Goal: Transaction & Acquisition: Download file/media

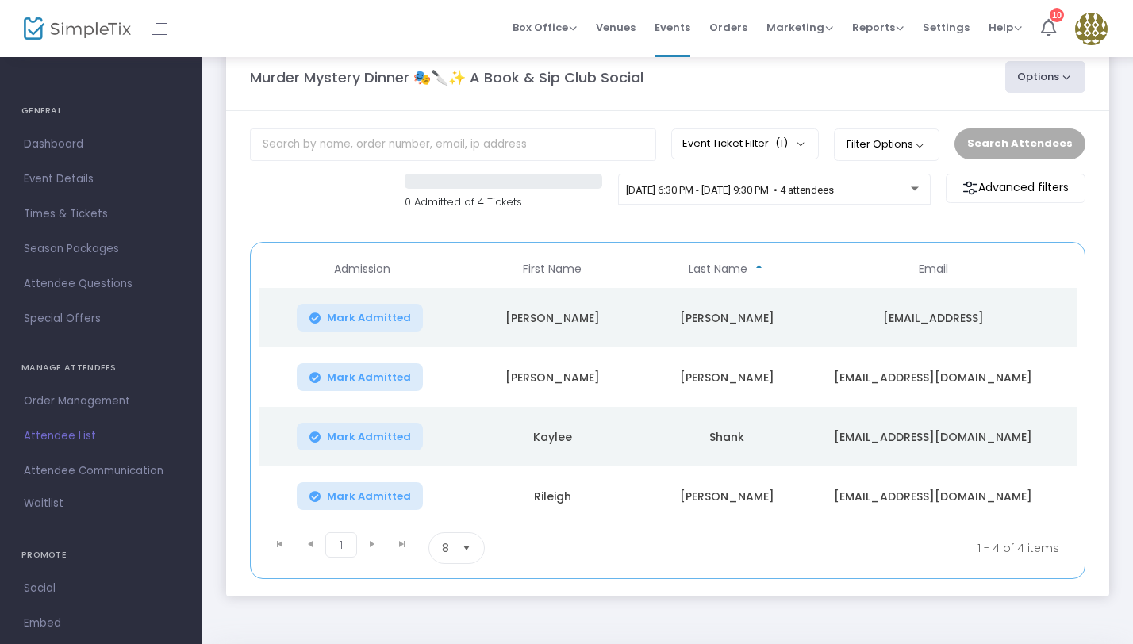
scroll to position [44, 0]
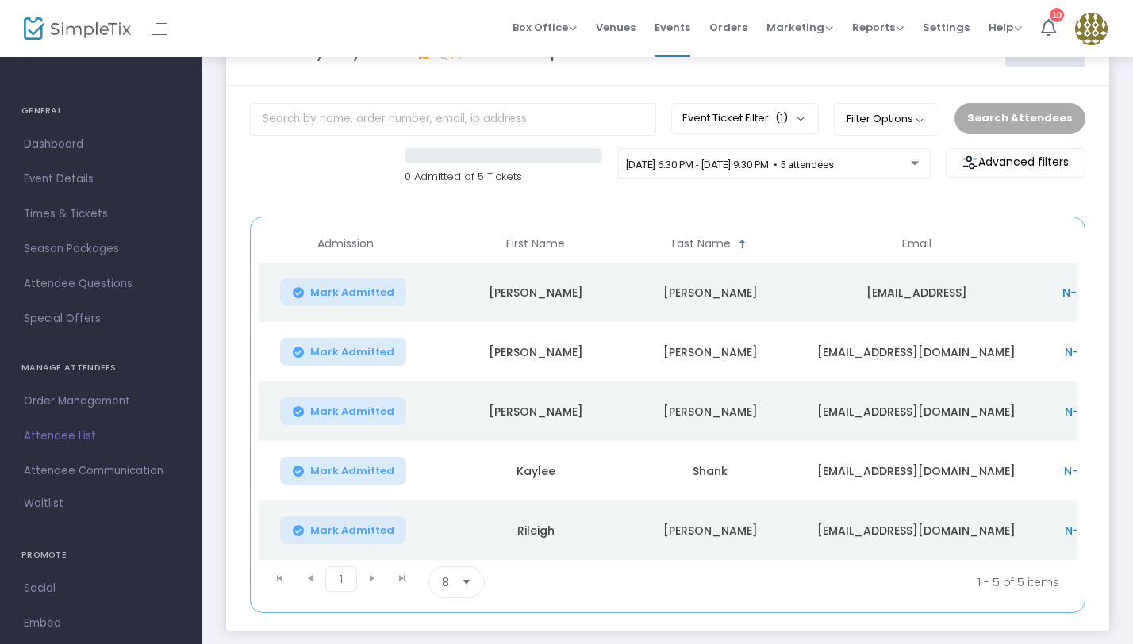
scroll to position [0, 293]
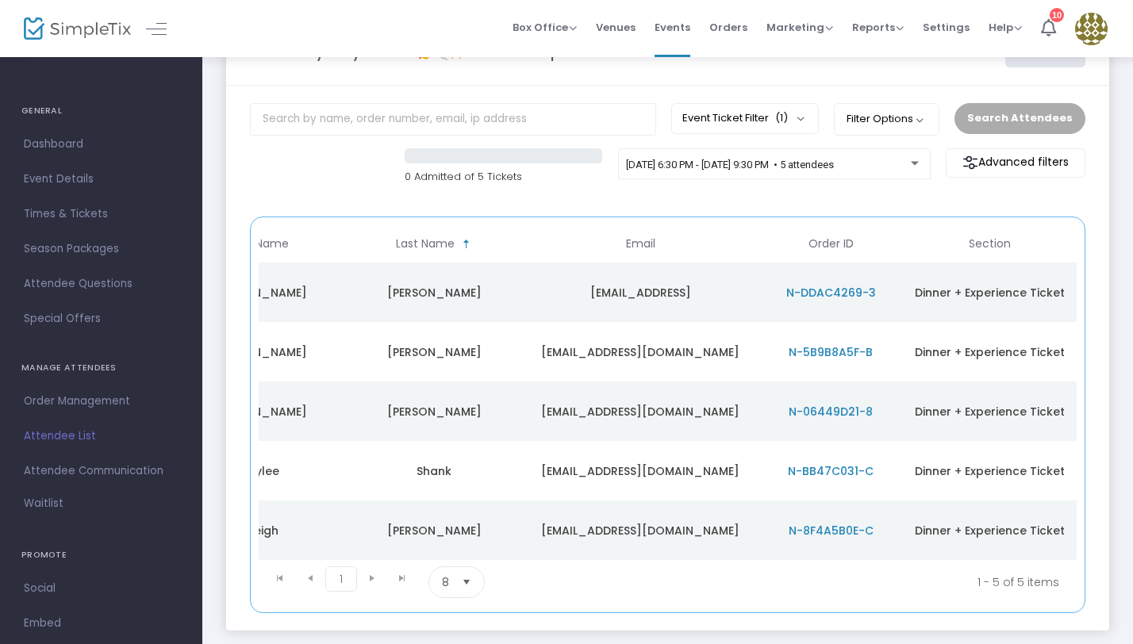
click at [701, 359] on td "marisakidwell717@gmail.com" at bounding box center [640, 351] width 238 height 59
click at [812, 357] on span "N-5B9B8A5F-B" at bounding box center [831, 352] width 84 height 16
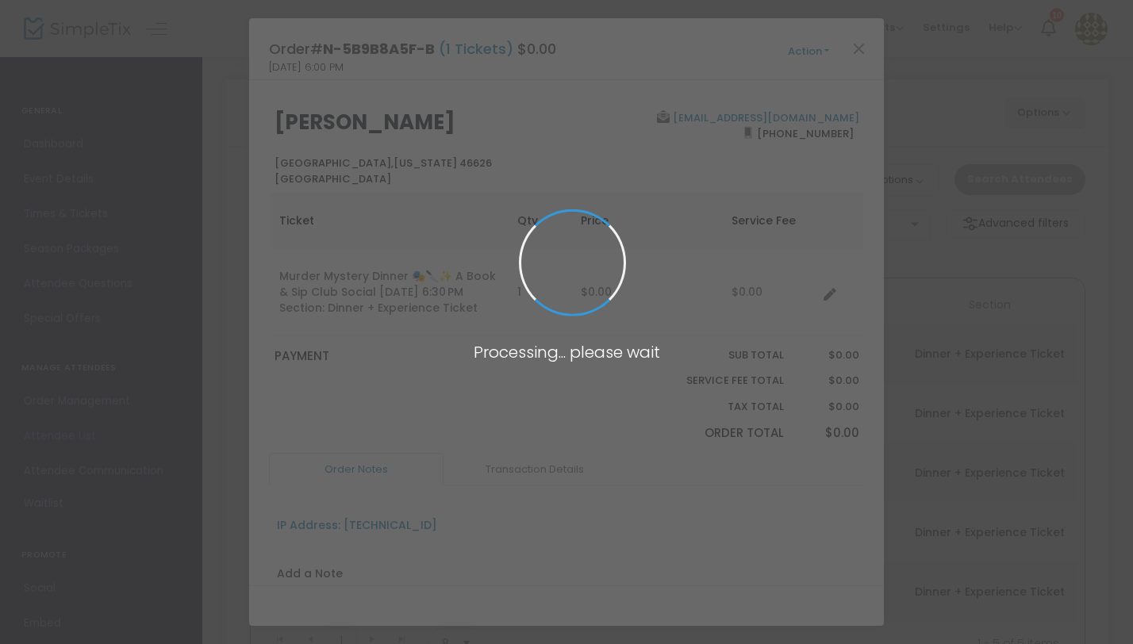
scroll to position [0, 0]
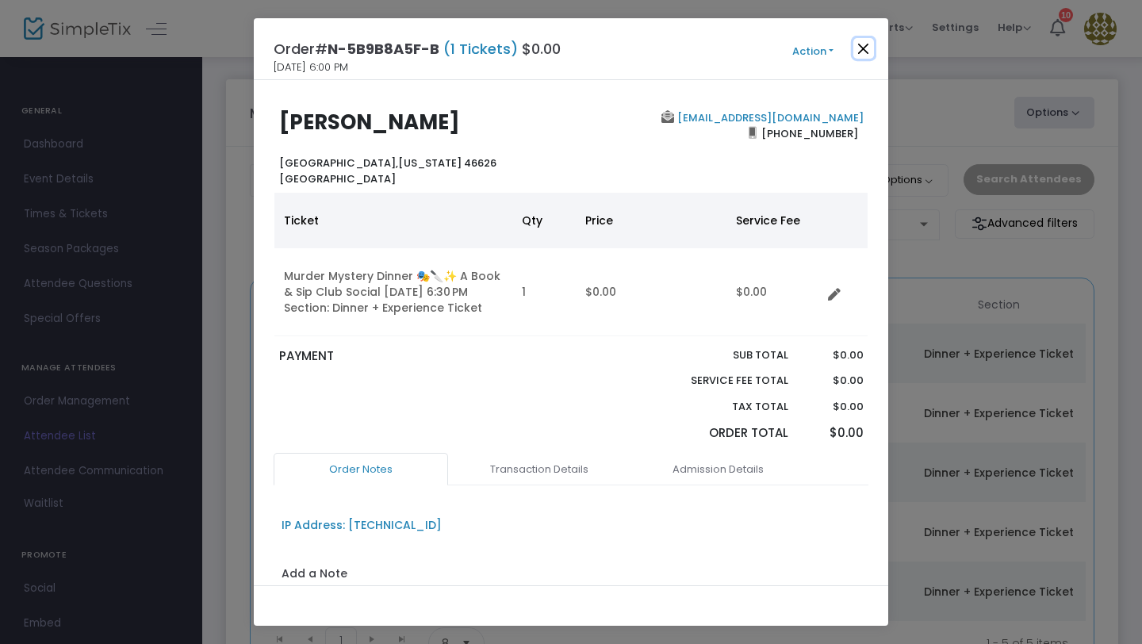
click at [862, 44] on button "Close" at bounding box center [864, 48] width 21 height 21
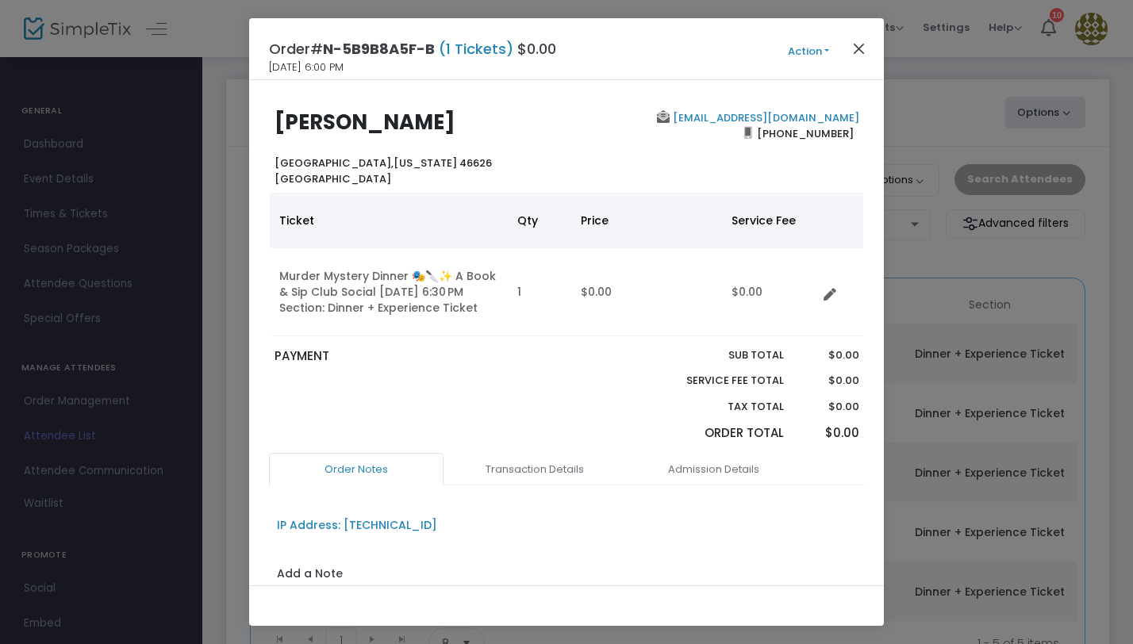
scroll to position [0, 283]
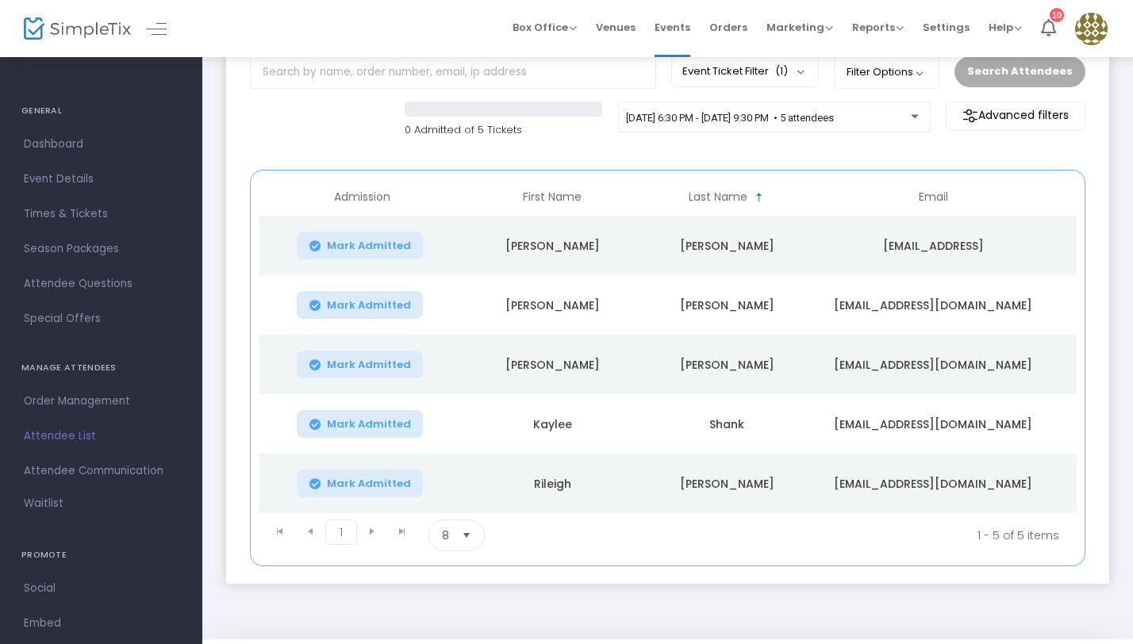
scroll to position [0, 2]
click at [510, 234] on td "[PERSON_NAME]" at bounding box center [550, 245] width 175 height 59
click at [676, 244] on td "[PERSON_NAME]" at bounding box center [724, 245] width 175 height 59
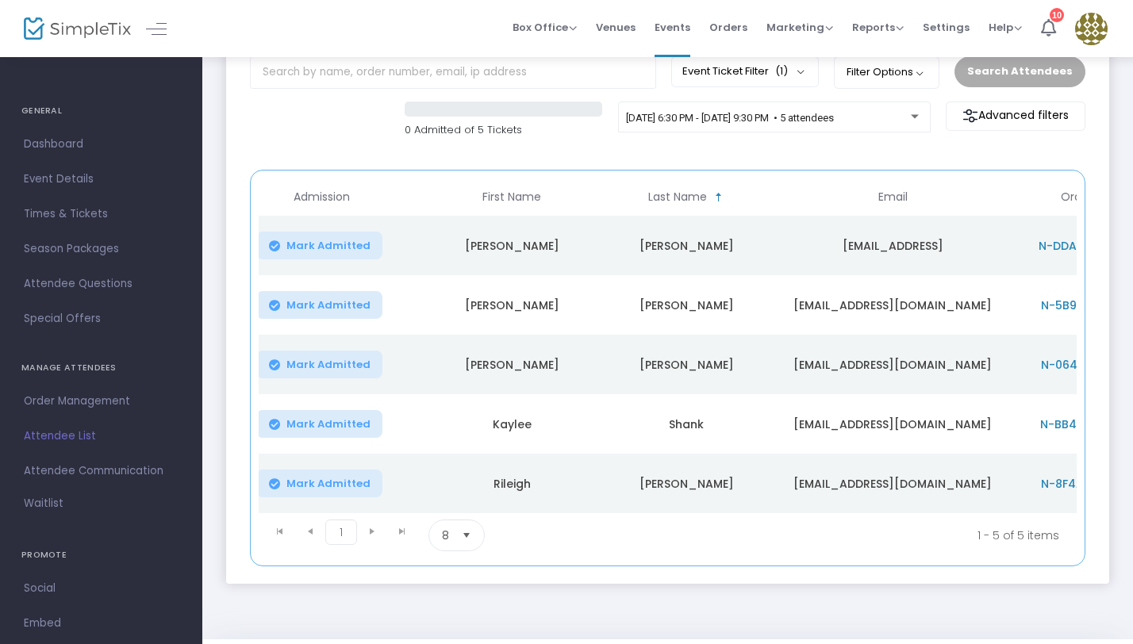
scroll to position [0, 0]
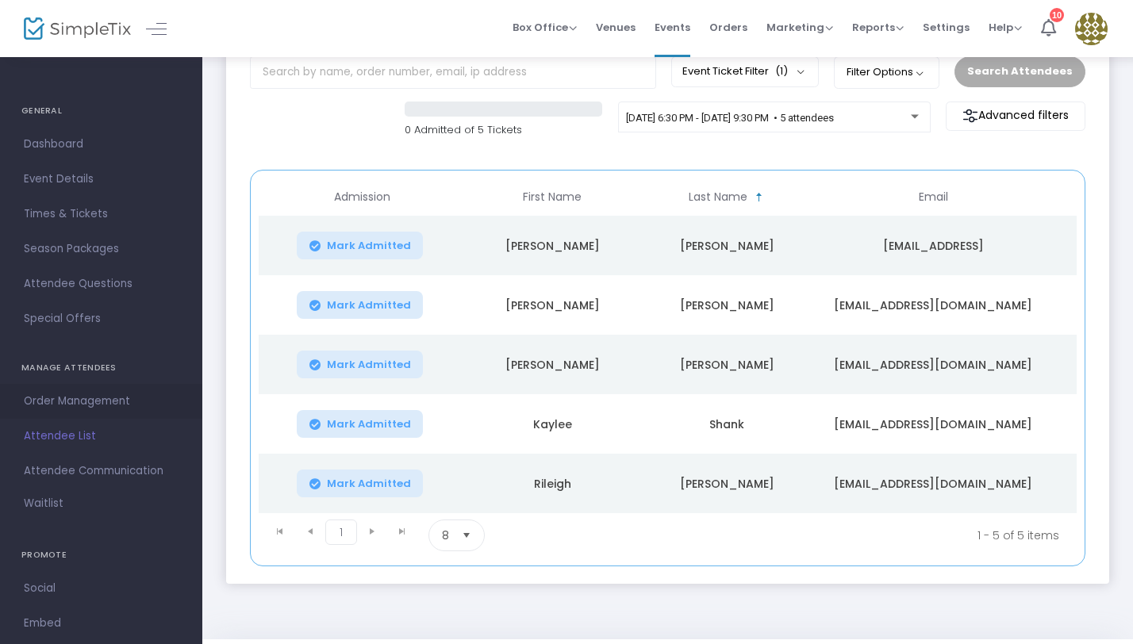
click at [75, 406] on span "Order Management" at bounding box center [101, 401] width 155 height 21
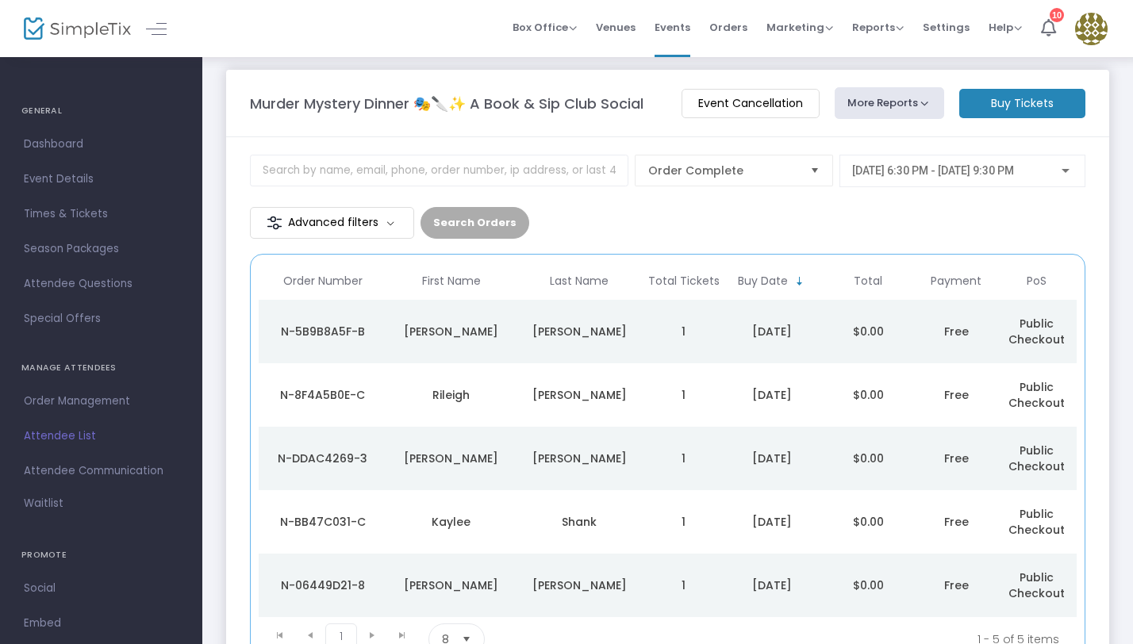
scroll to position [29, 0]
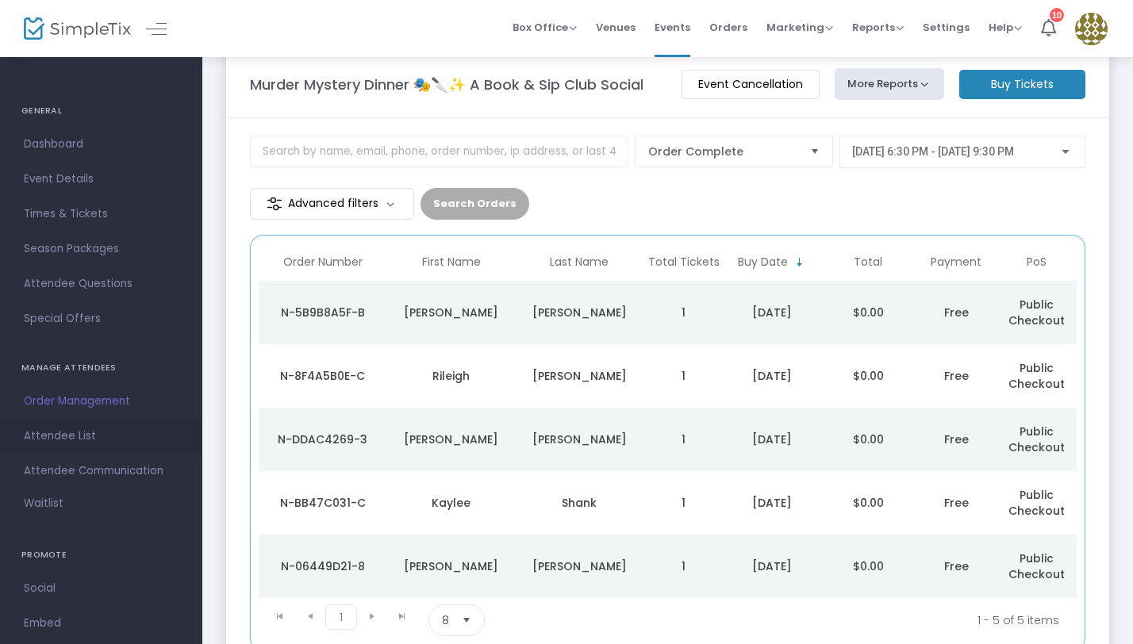
click at [80, 437] on span "Attendee List" at bounding box center [101, 436] width 155 height 21
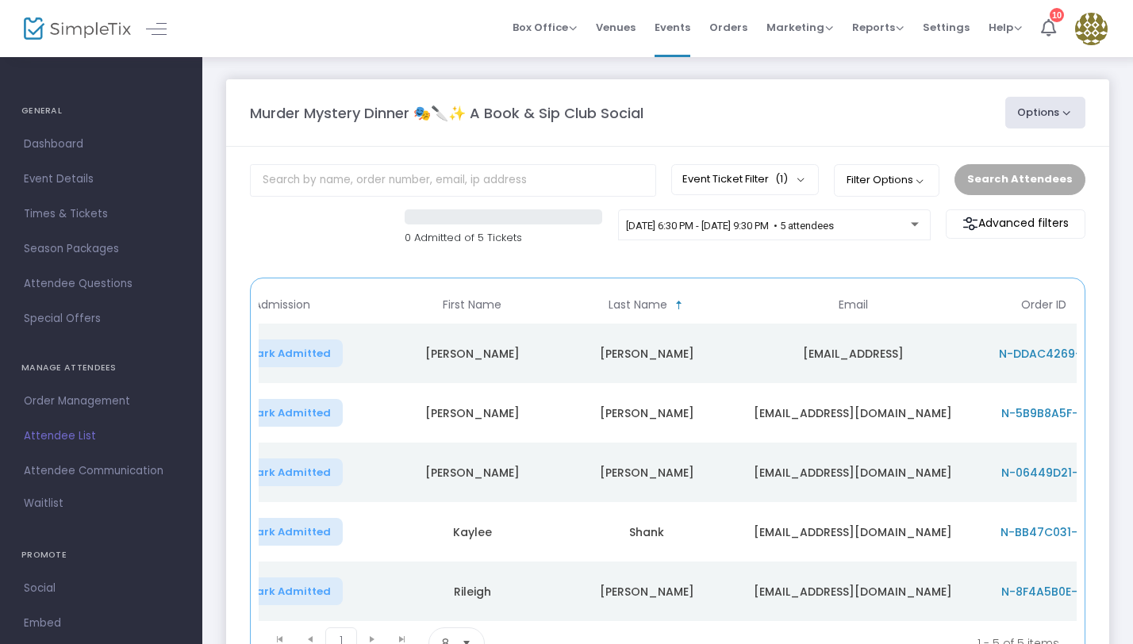
scroll to position [0, 293]
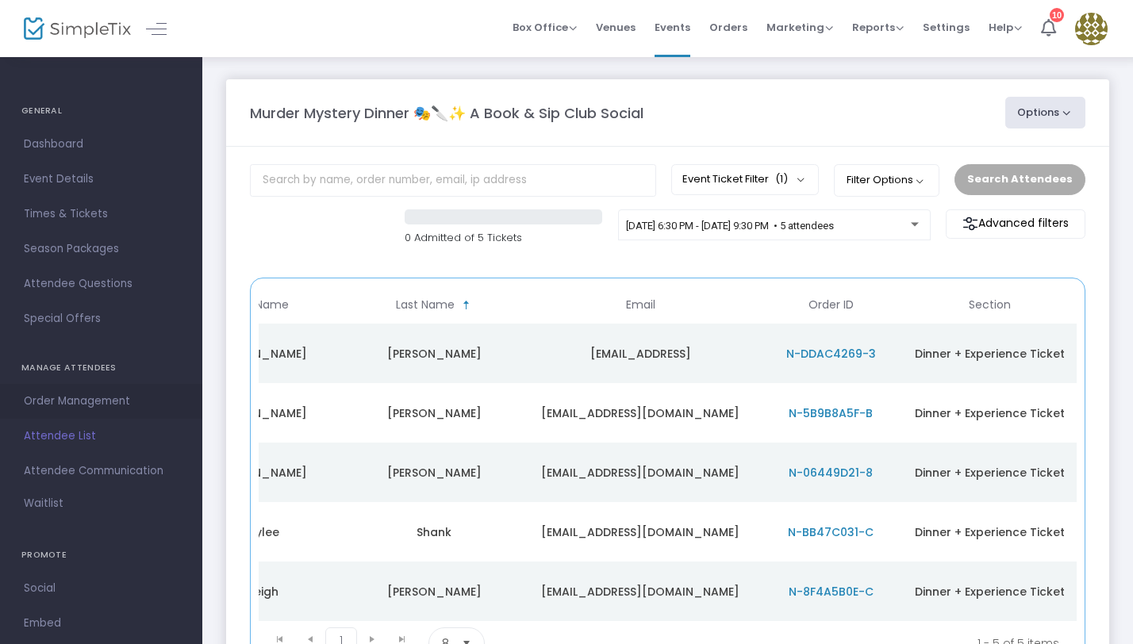
click at [67, 404] on span "Order Management" at bounding box center [101, 401] width 155 height 21
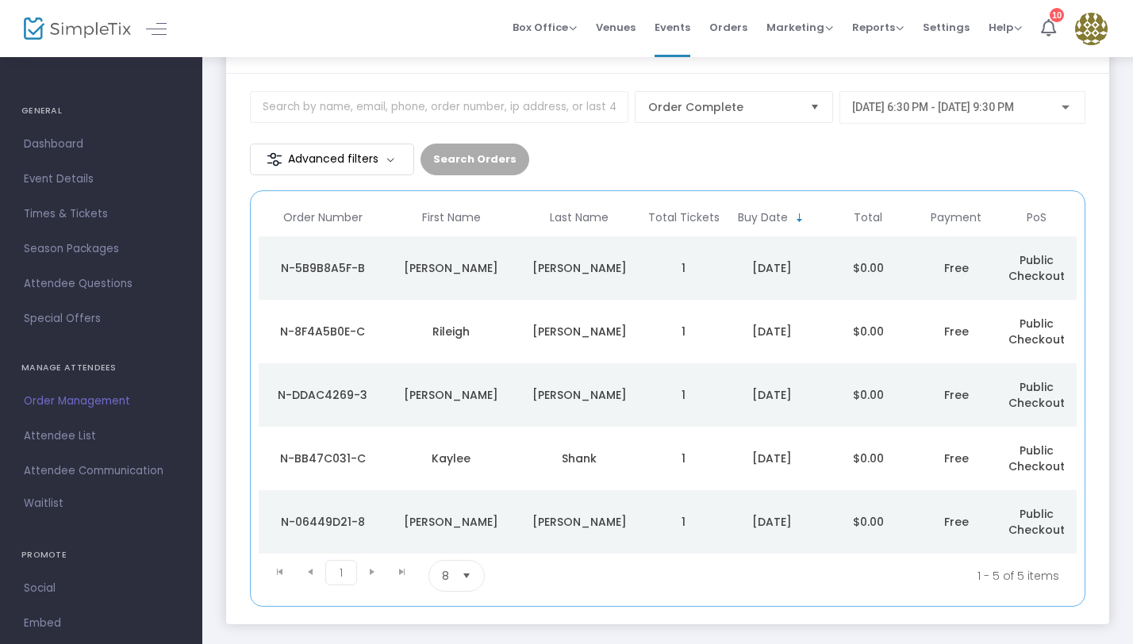
scroll to position [91, 0]
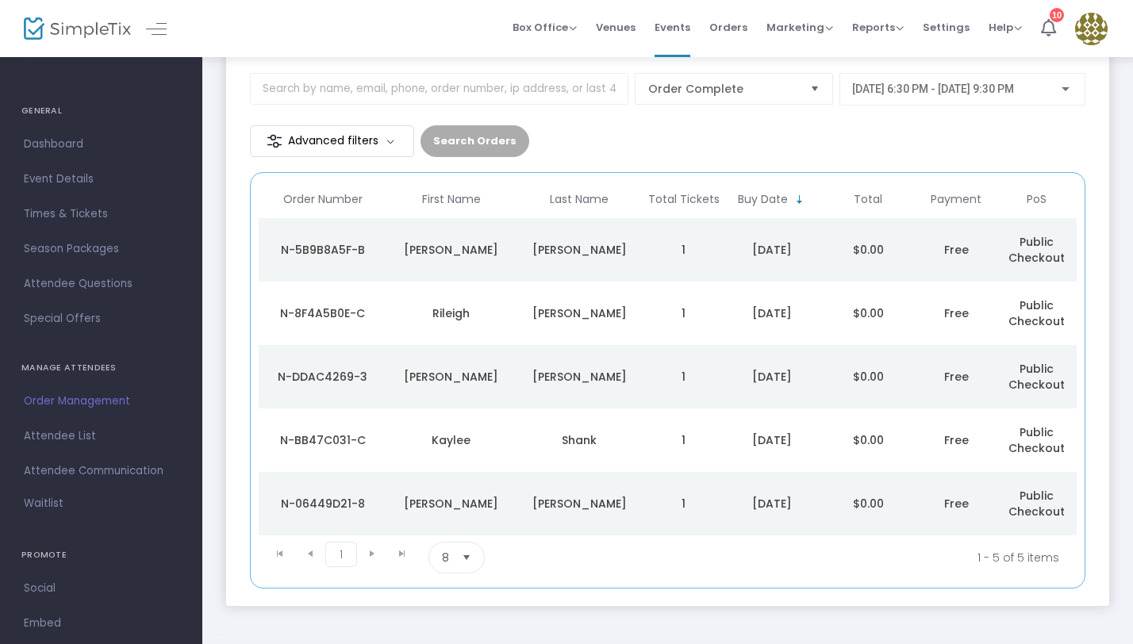
click at [349, 369] on div "N-DDAC4269-3" at bounding box center [323, 377] width 121 height 16
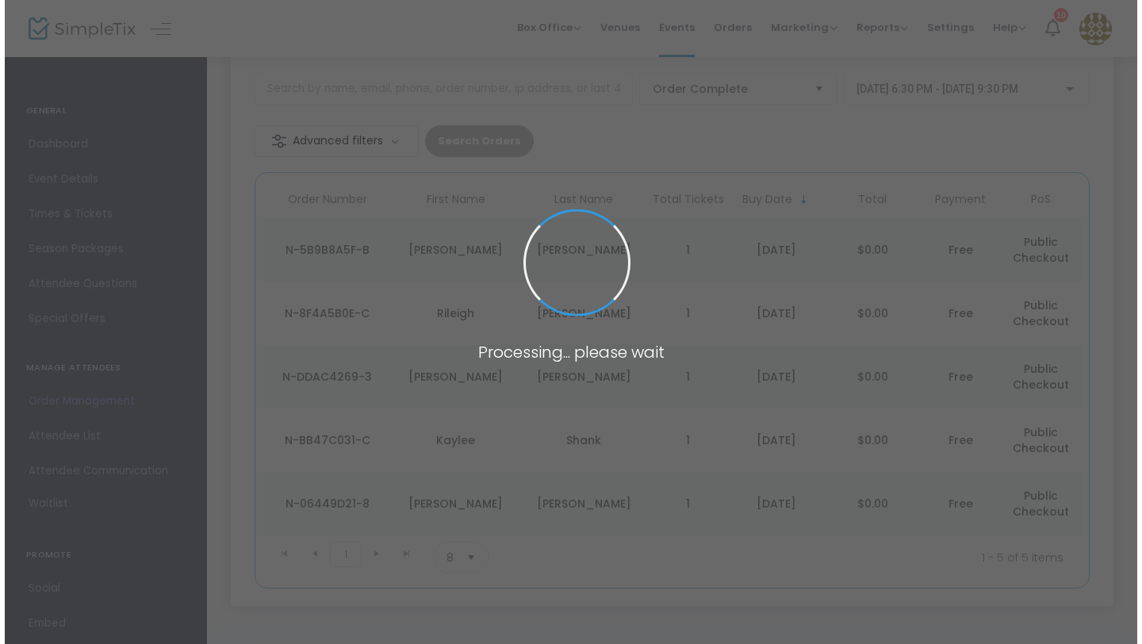
scroll to position [0, 0]
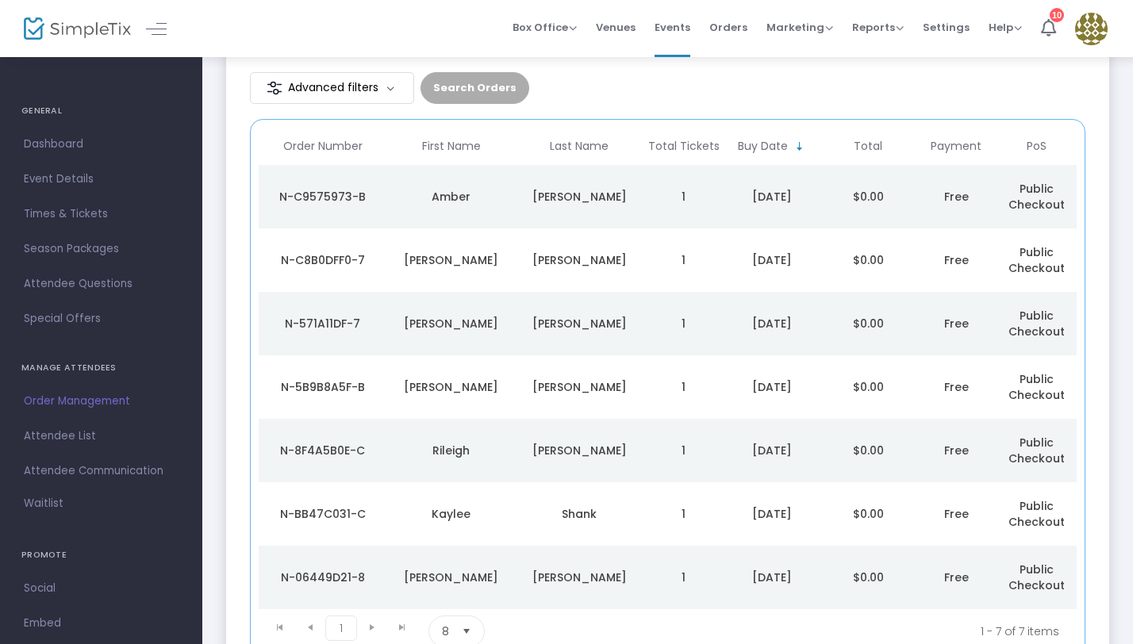
scroll to position [146, 0]
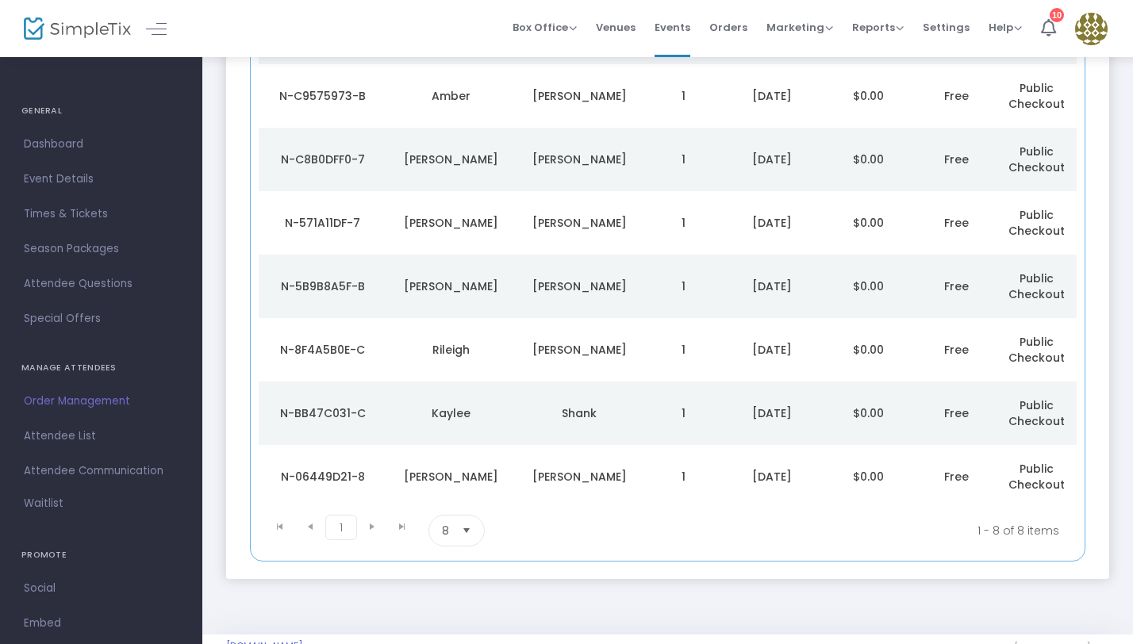
scroll to position [249, 0]
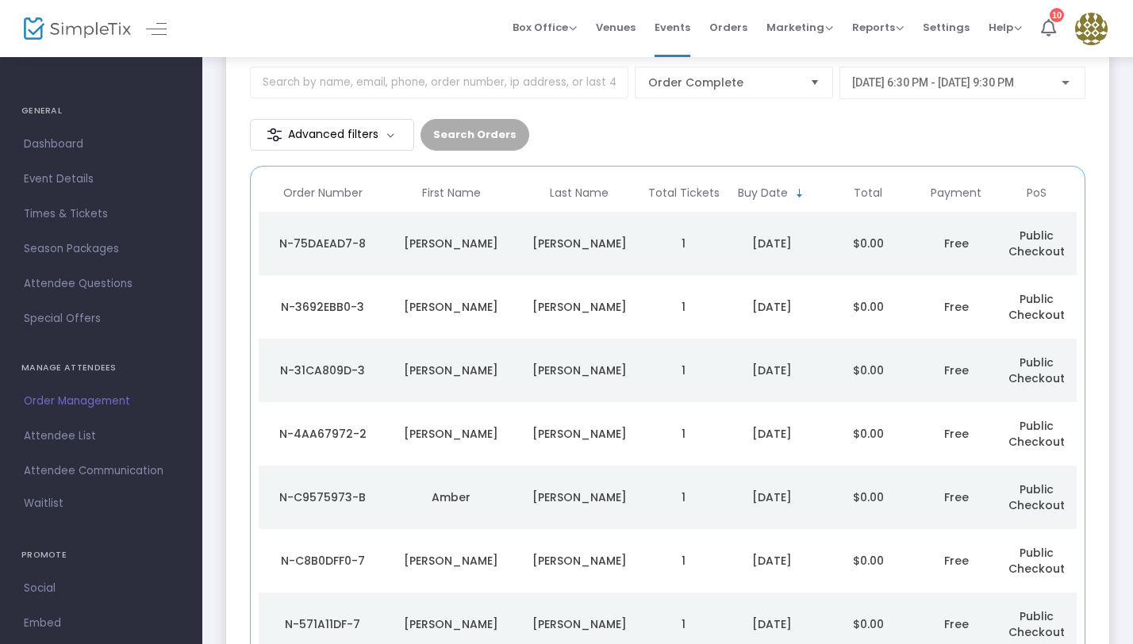
scroll to position [109, 0]
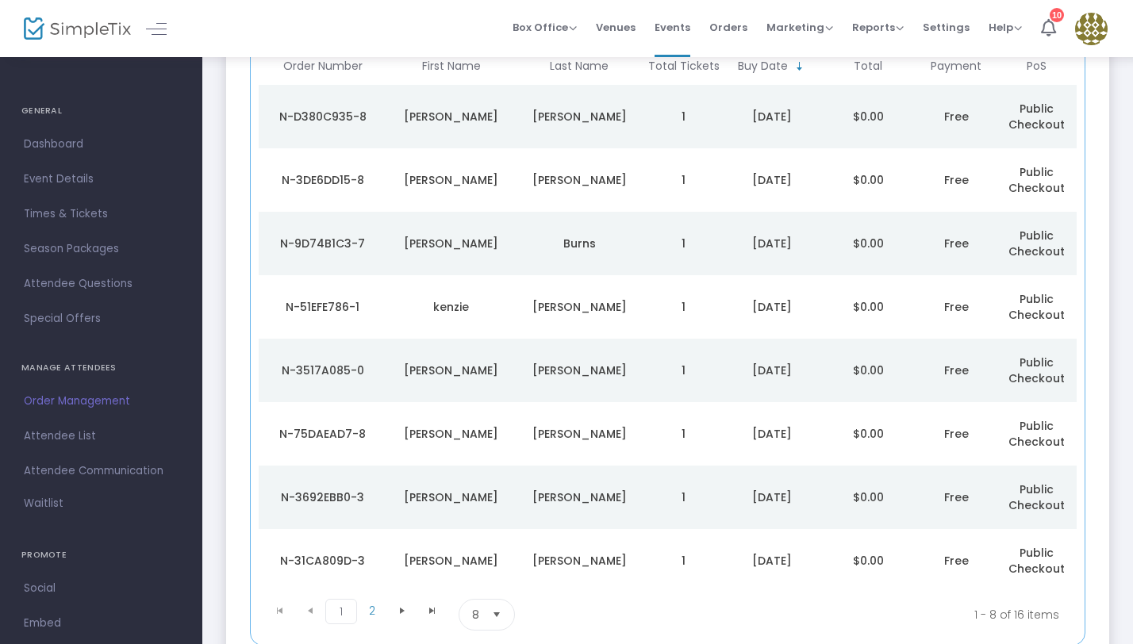
scroll to position [227, 0]
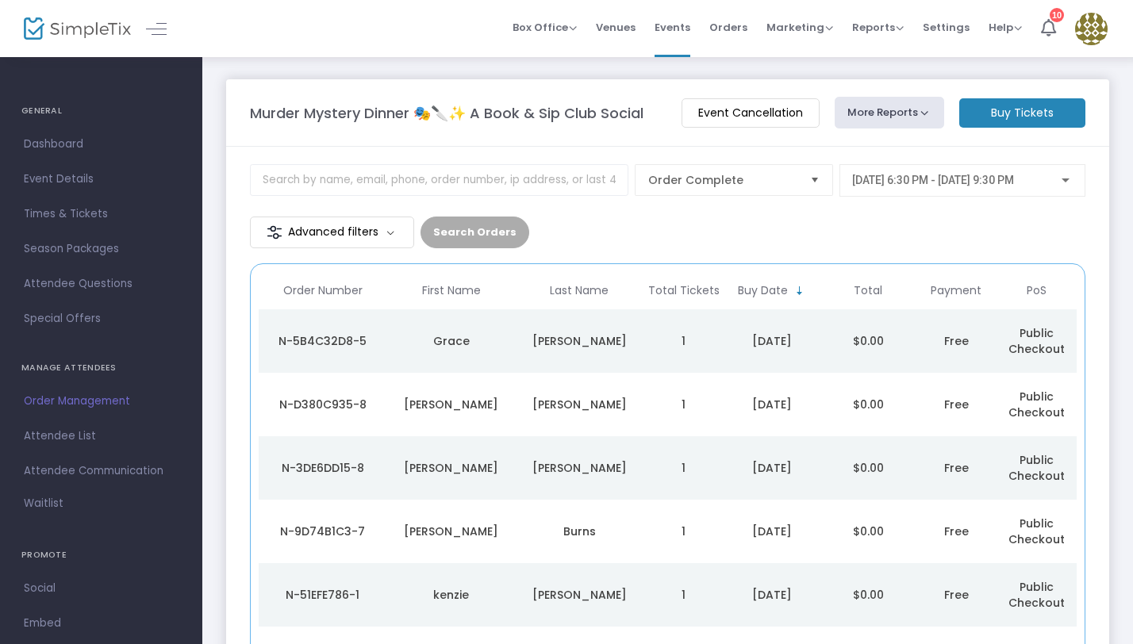
scroll to position [309, 0]
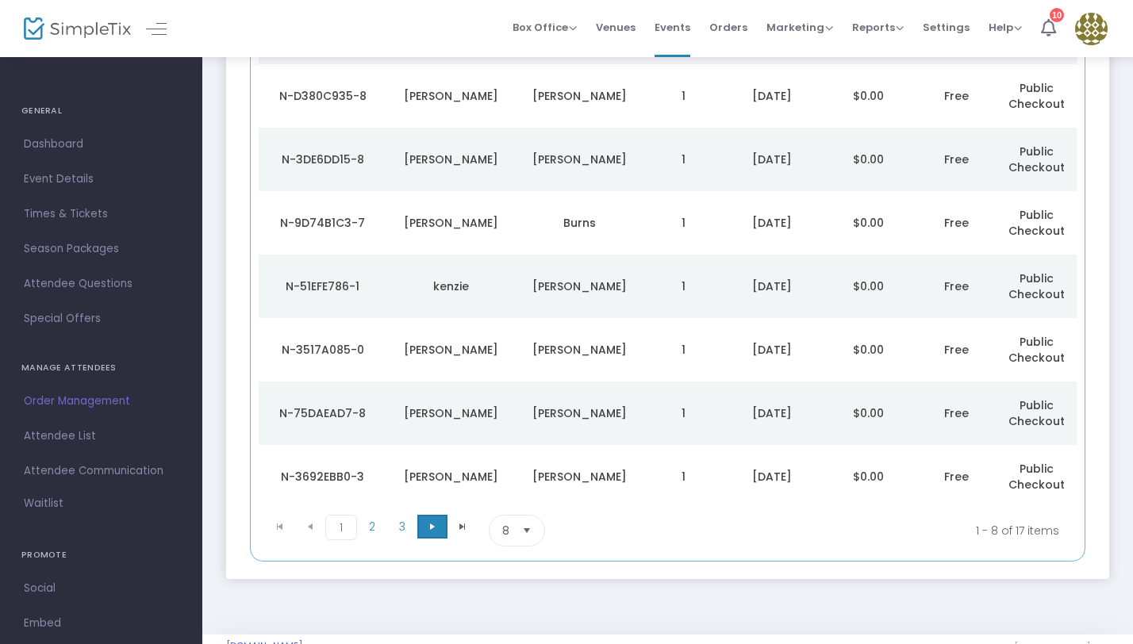
click at [429, 520] on span "Go to the next page" at bounding box center [432, 526] width 13 height 13
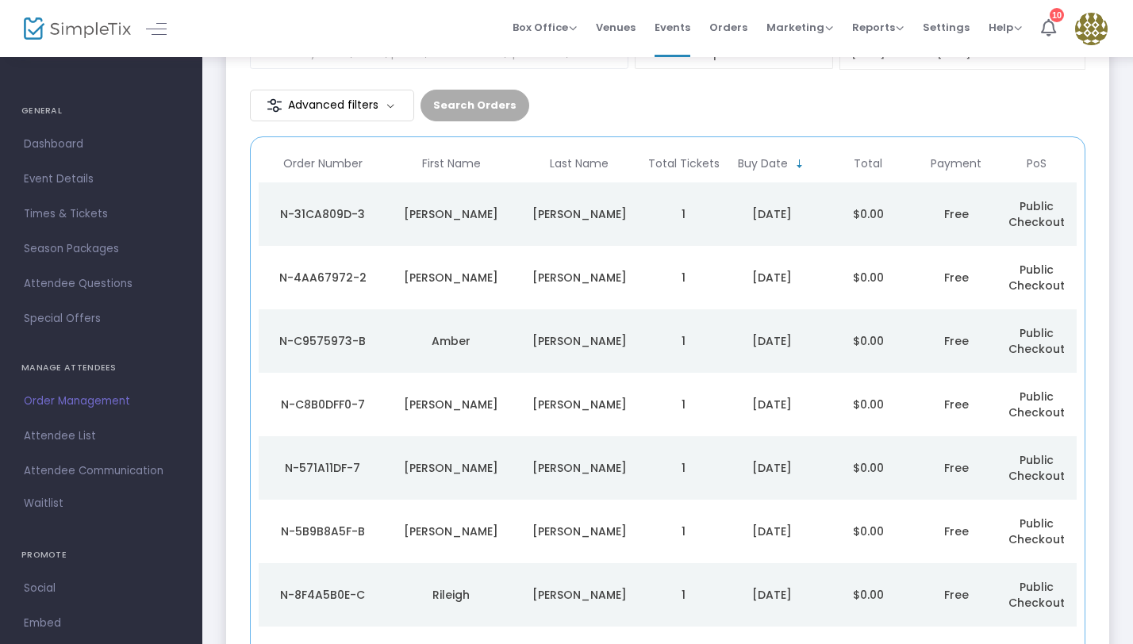
scroll to position [0, 0]
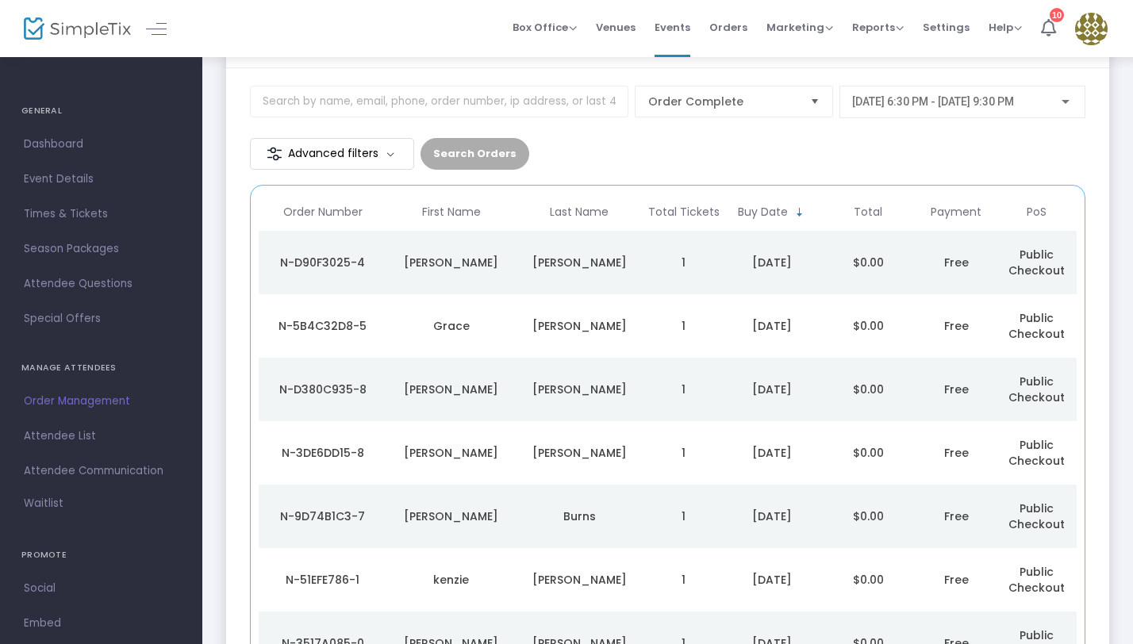
scroll to position [309, 0]
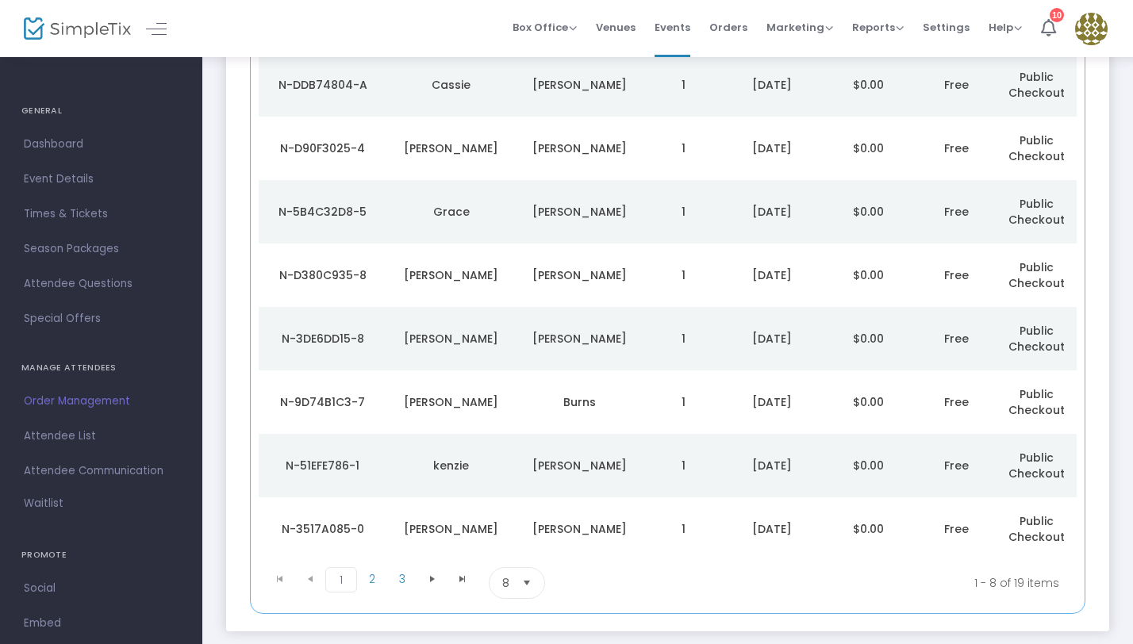
scroll to position [263, 0]
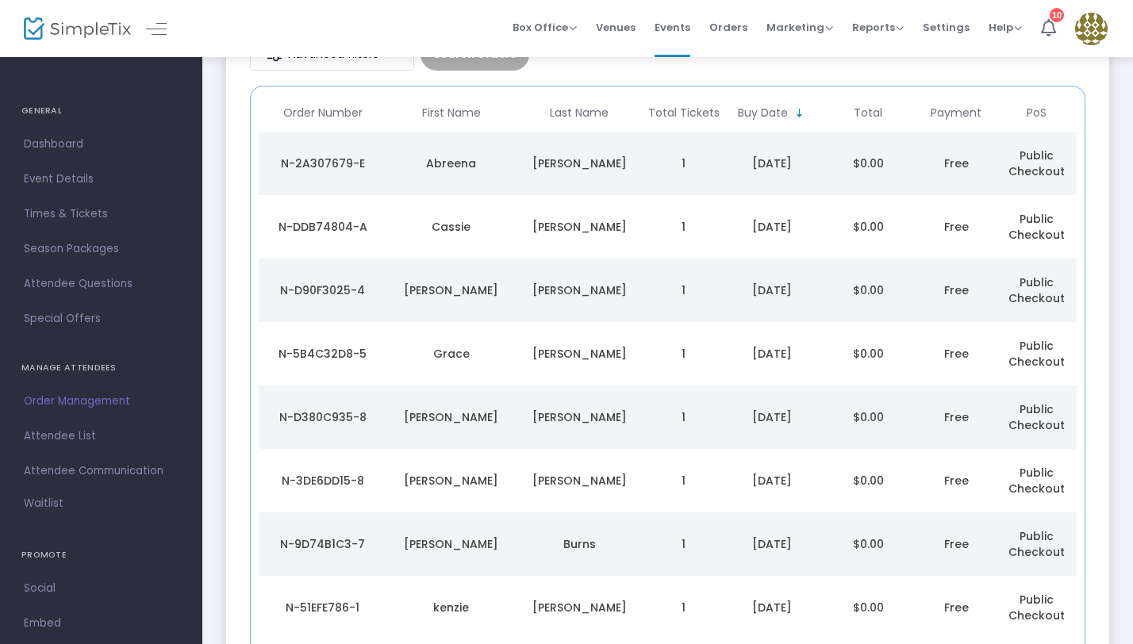
scroll to position [112, 0]
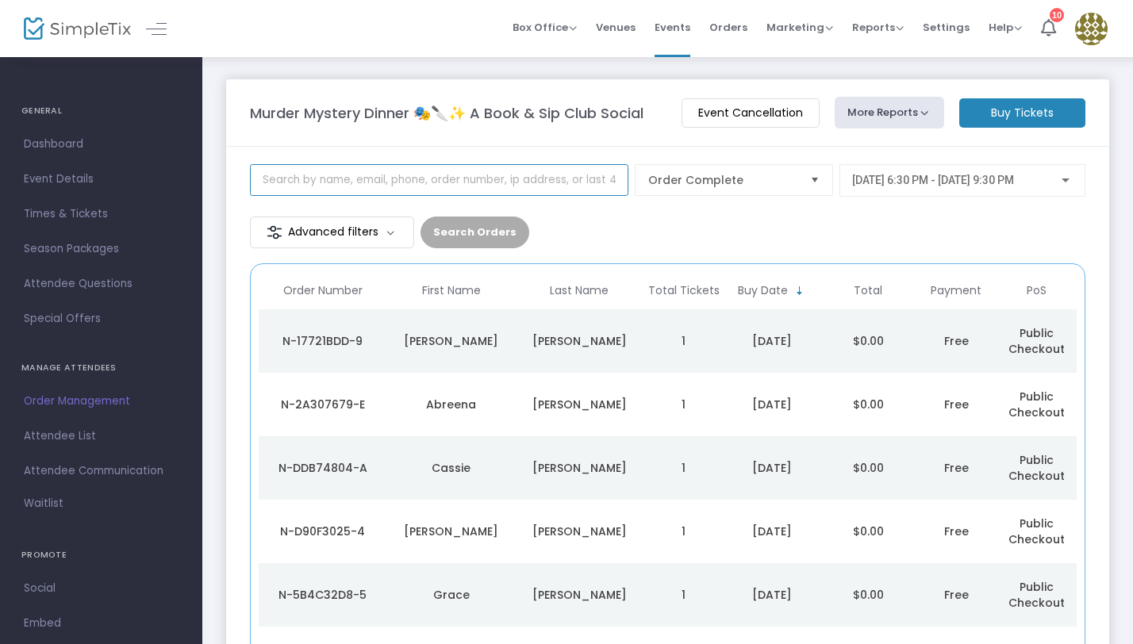
click at [279, 191] on input at bounding box center [439, 180] width 378 height 32
type input "lauren"
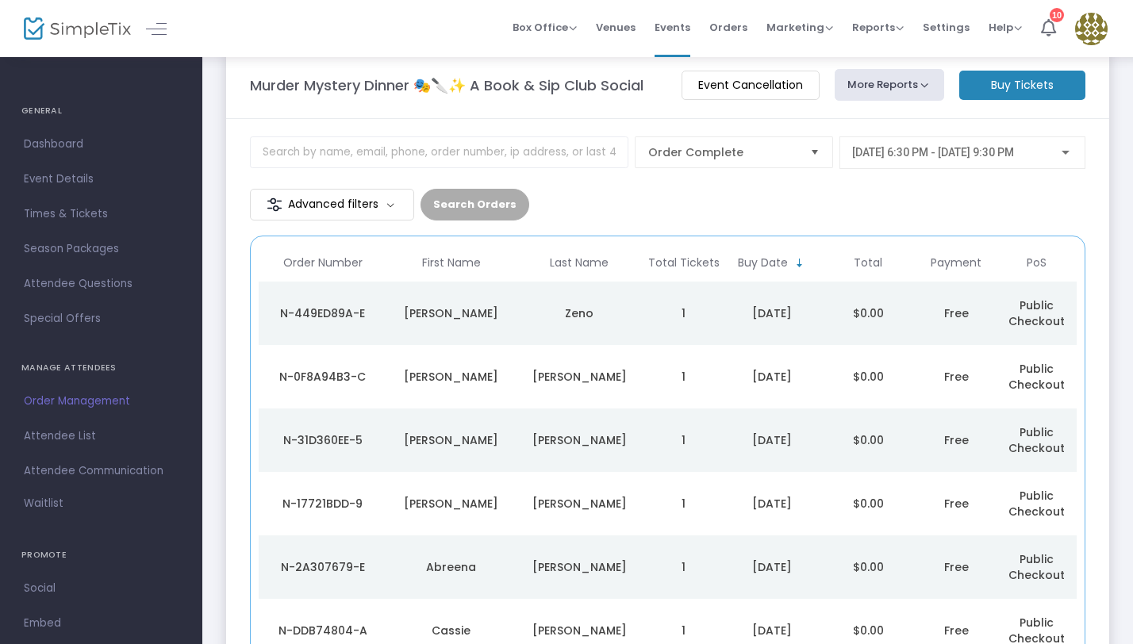
scroll to position [46, 0]
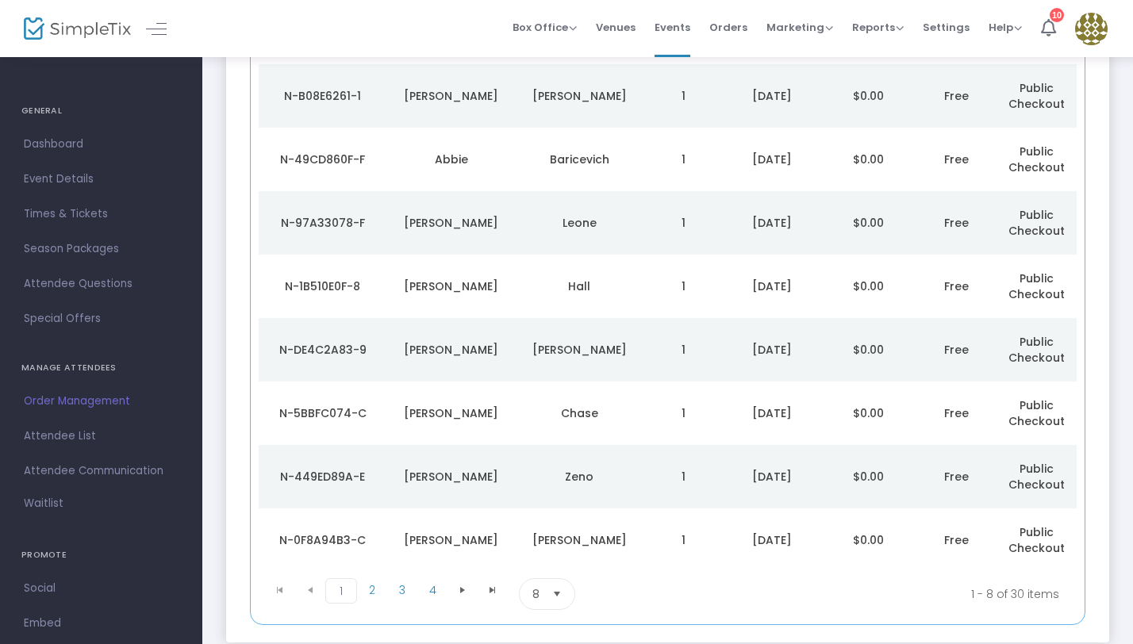
scroll to position [240, 0]
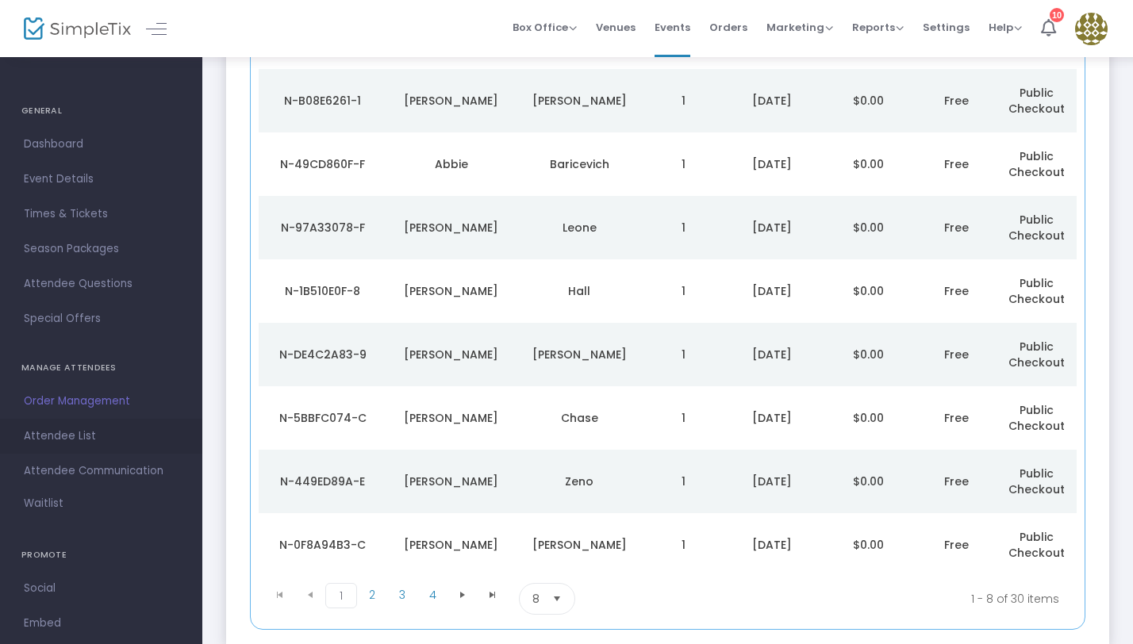
click at [83, 443] on span "Attendee List" at bounding box center [101, 436] width 155 height 21
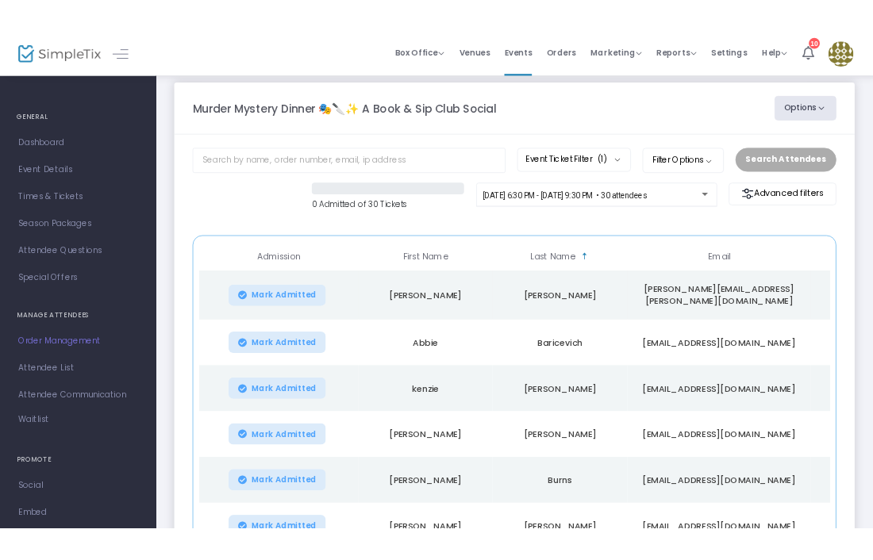
scroll to position [14, 0]
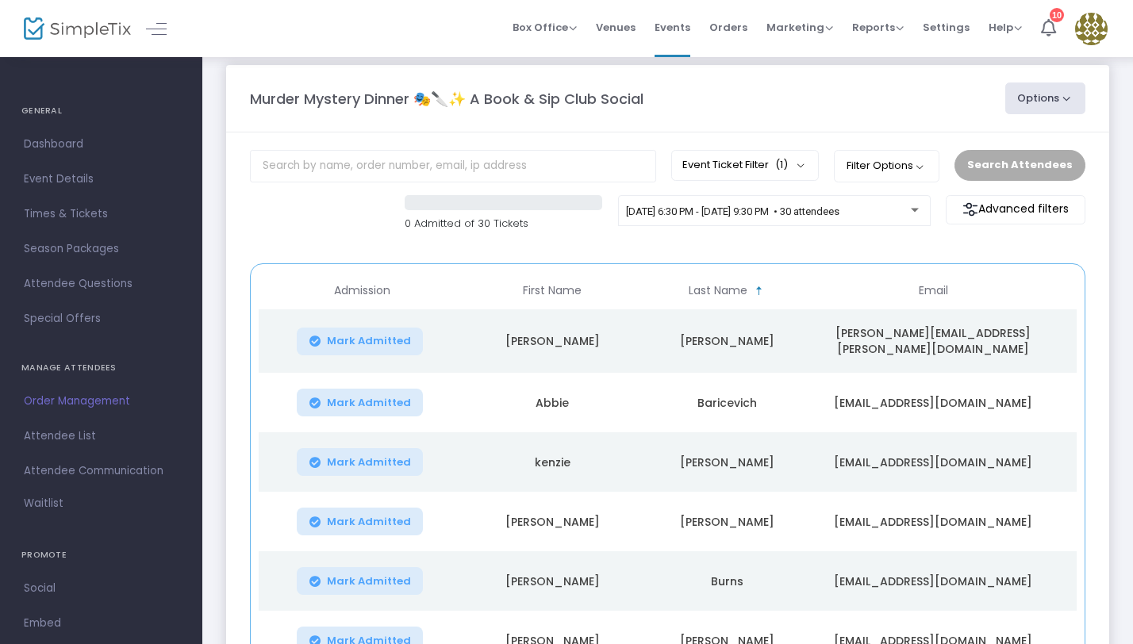
click at [1064, 98] on button "Options" at bounding box center [1045, 99] width 81 height 32
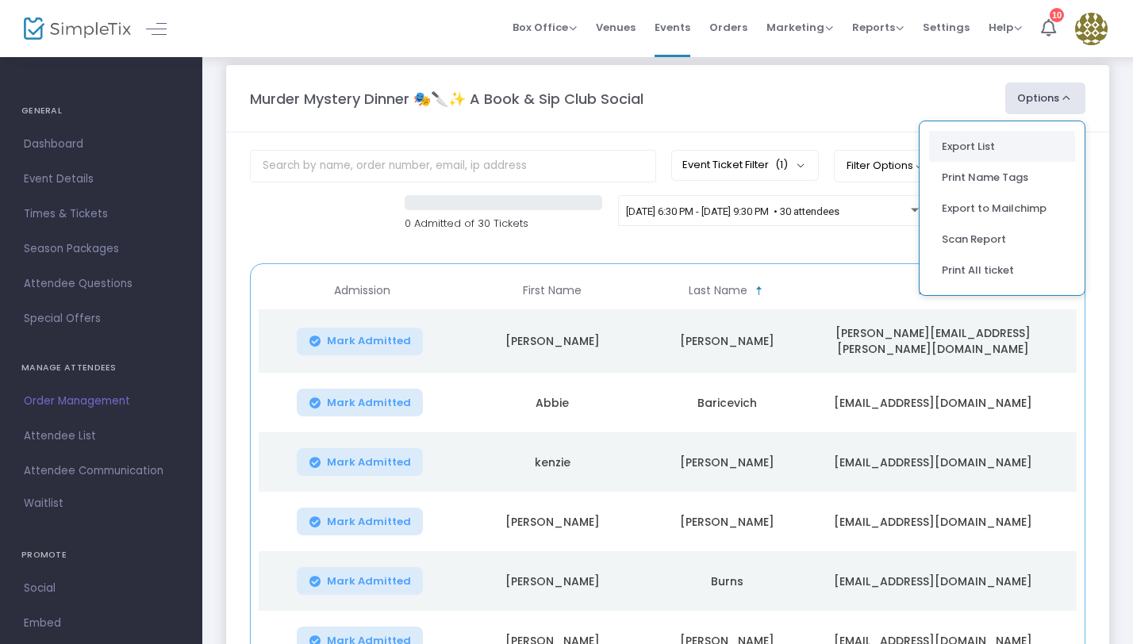
click at [992, 152] on li "Export List" at bounding box center [1002, 146] width 146 height 31
radio input "false"
radio input "true"
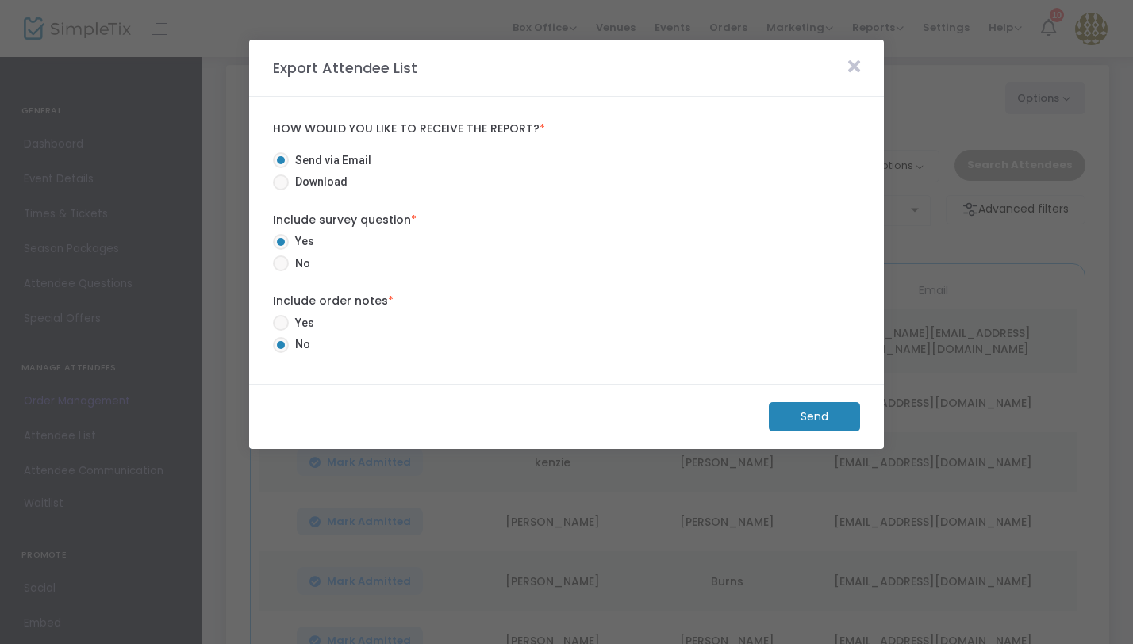
click at [315, 182] on span "Download" at bounding box center [318, 182] width 59 height 17
click at [281, 190] on input "Download" at bounding box center [280, 190] width 1 height 1
radio input "true"
click at [757, 412] on m-button "Download" at bounding box center [801, 416] width 118 height 29
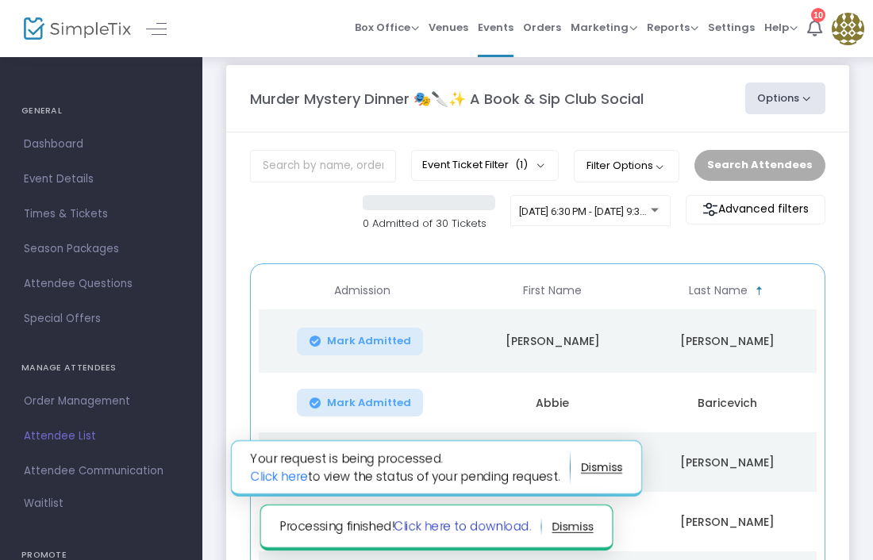
click at [444, 528] on link "Click here to download." at bounding box center [462, 526] width 137 height 17
